Goal: Navigation & Orientation: Find specific page/section

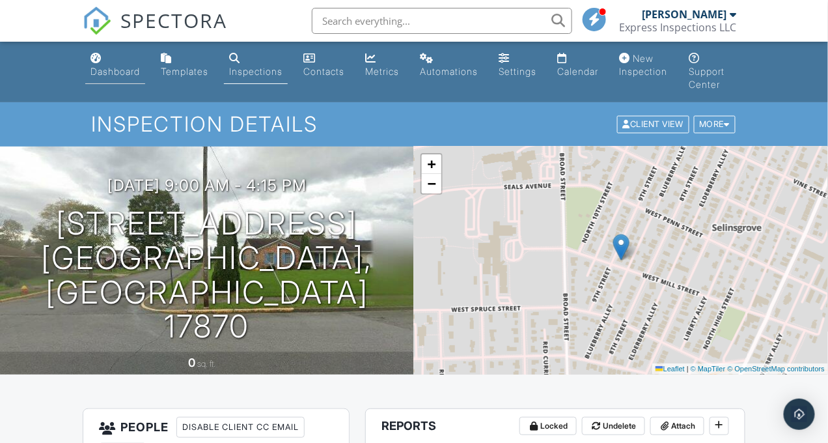
click at [93, 66] on div "Dashboard" at bounding box center [114, 71] width 49 height 11
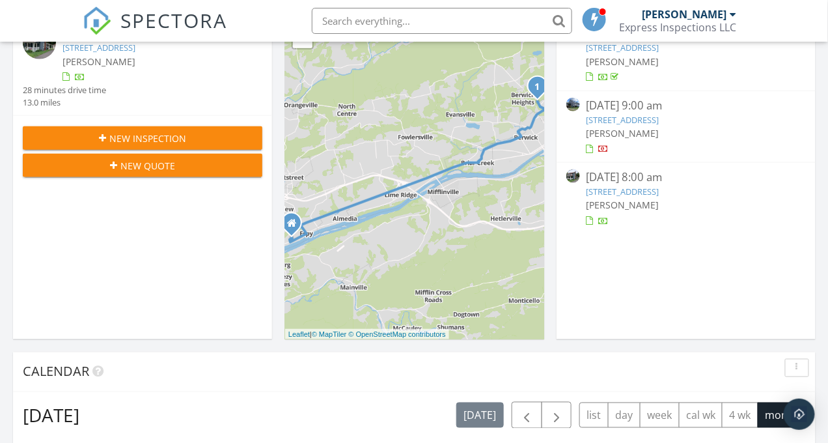
scroll to position [355, 0]
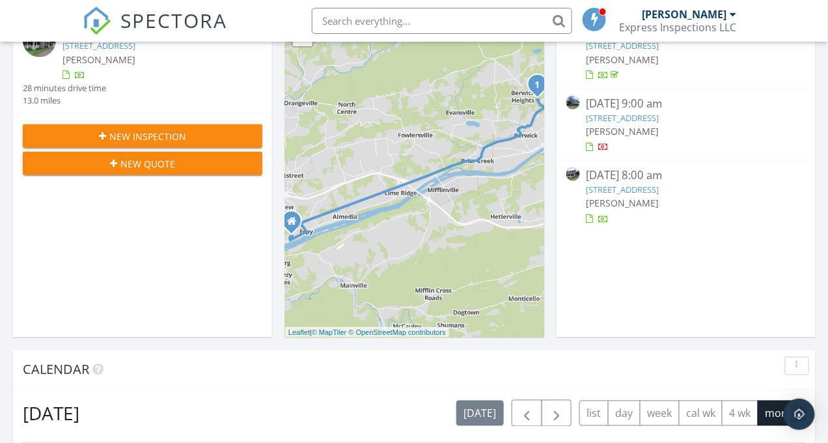
click at [371, 103] on div "1 + − Columbia Boulevard, Freas Avenue 20.9 km, 28 min Head southeast on Friar …" at bounding box center [414, 168] width 259 height 338
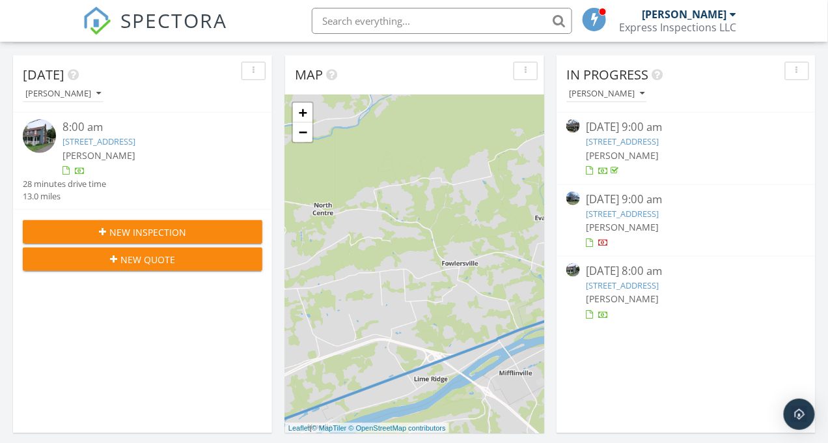
scroll to position [260, 0]
click at [72, 135] on link "151 Foundryville Rd, Berwick, PA 18603" at bounding box center [98, 141] width 73 height 12
